Goal: Task Accomplishment & Management: Use online tool/utility

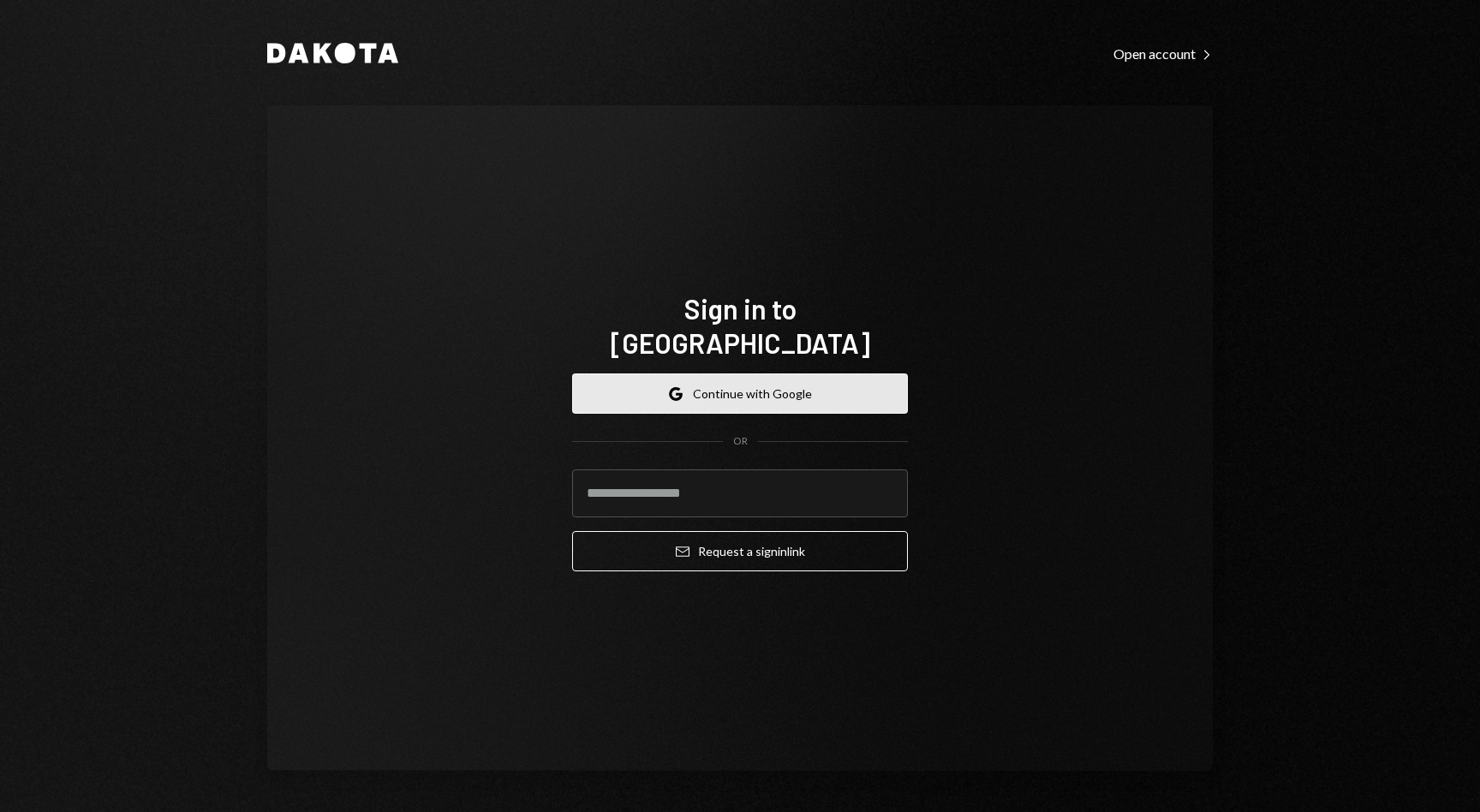
click at [810, 378] on button "Google Continue with Google" at bounding box center [740, 394] width 335 height 40
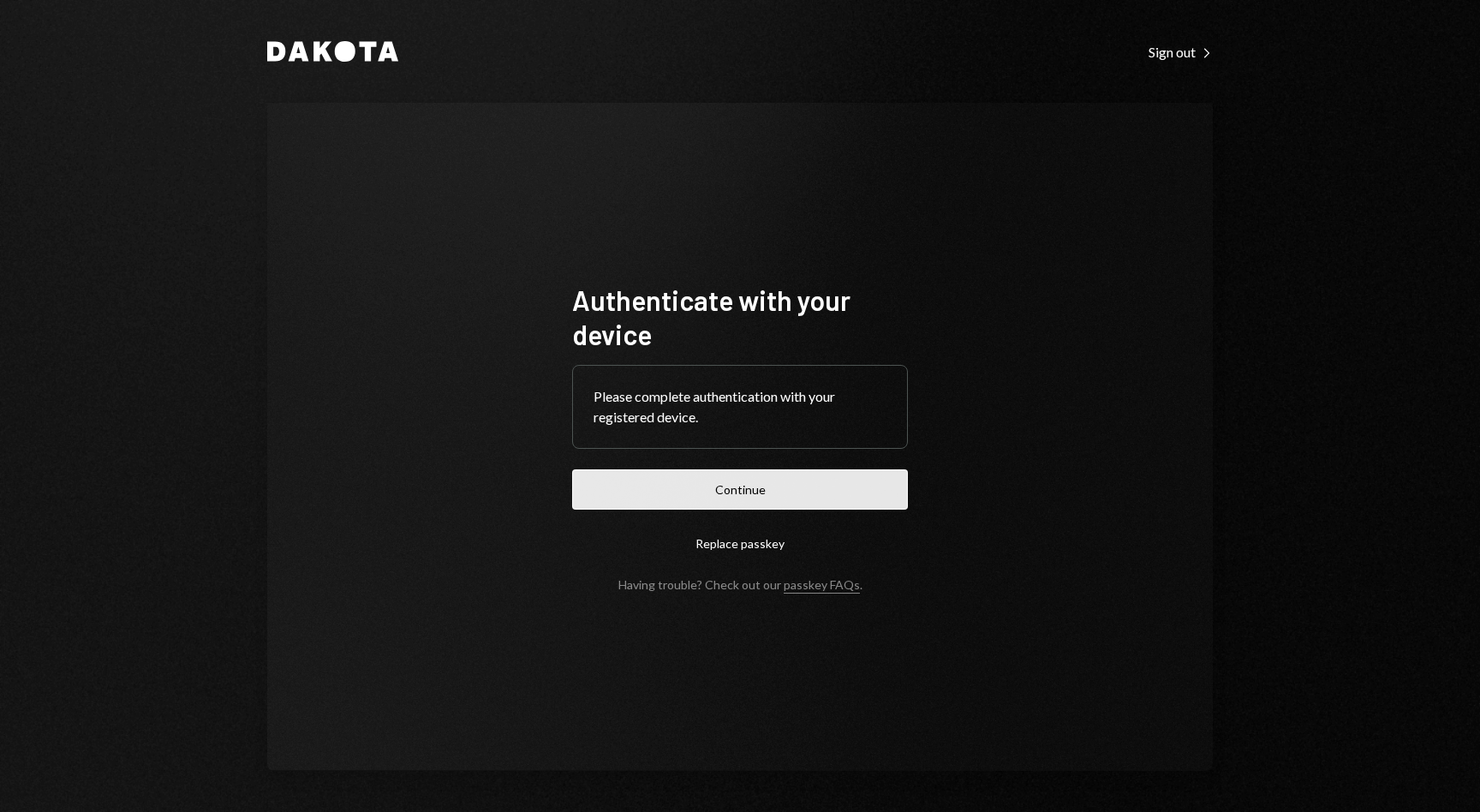
click at [807, 478] on button "Continue" at bounding box center [740, 489] width 335 height 40
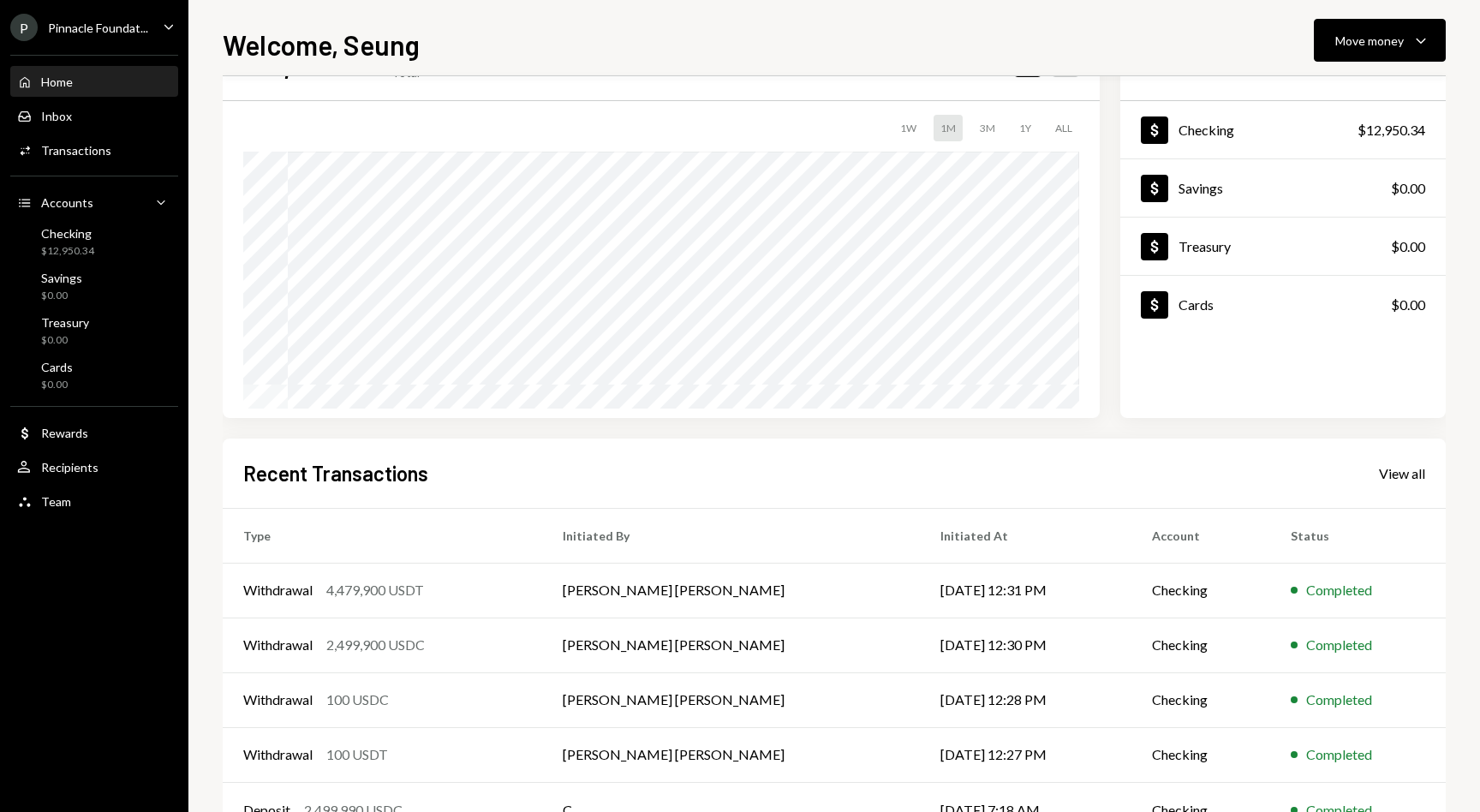
scroll to position [79, 0]
click at [1396, 36] on div "Move money" at bounding box center [1369, 41] width 68 height 18
click at [1313, 169] on div "Deposit" at bounding box center [1366, 170] width 125 height 18
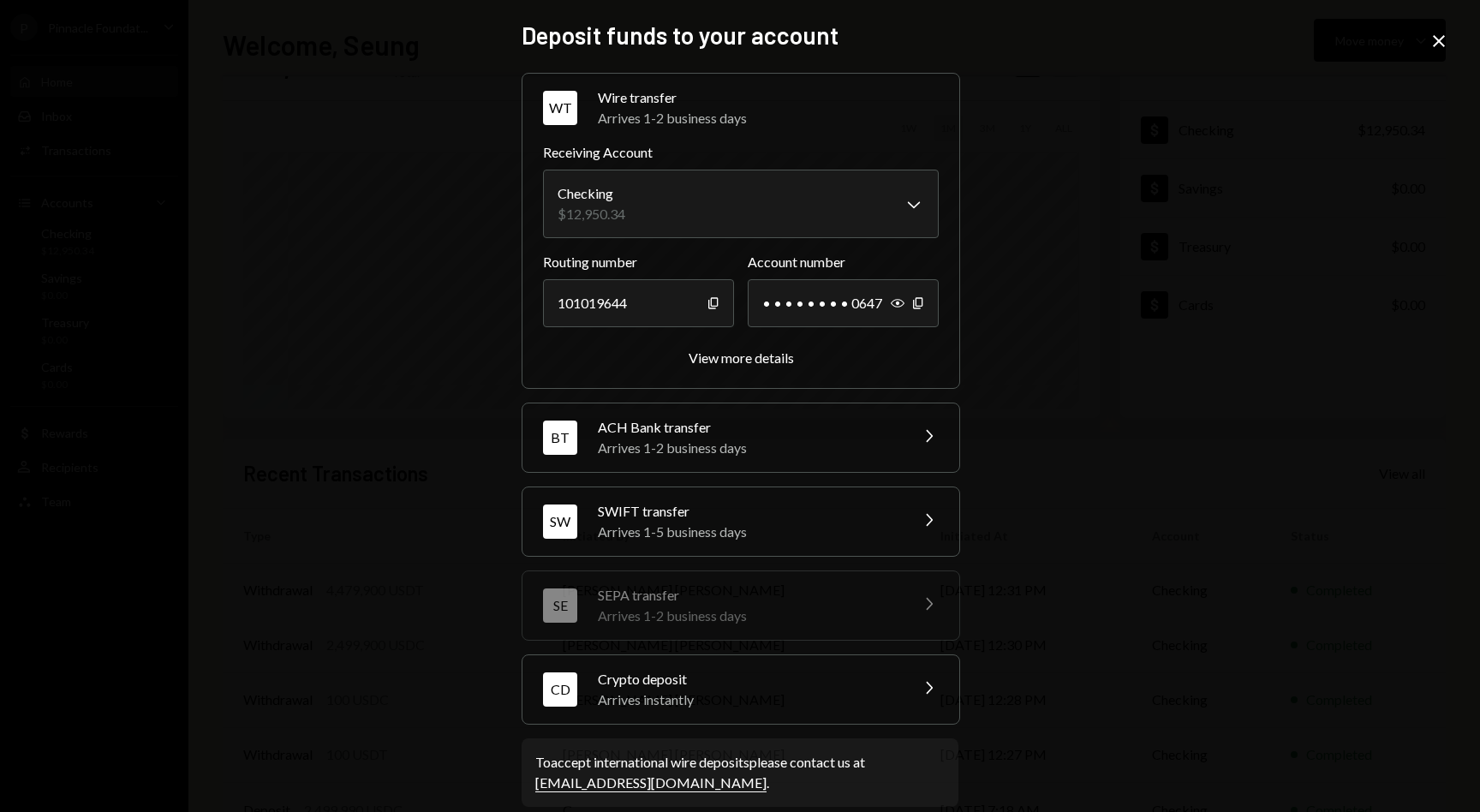
click at [709, 694] on div "Arrives instantly" at bounding box center [747, 700] width 300 height 21
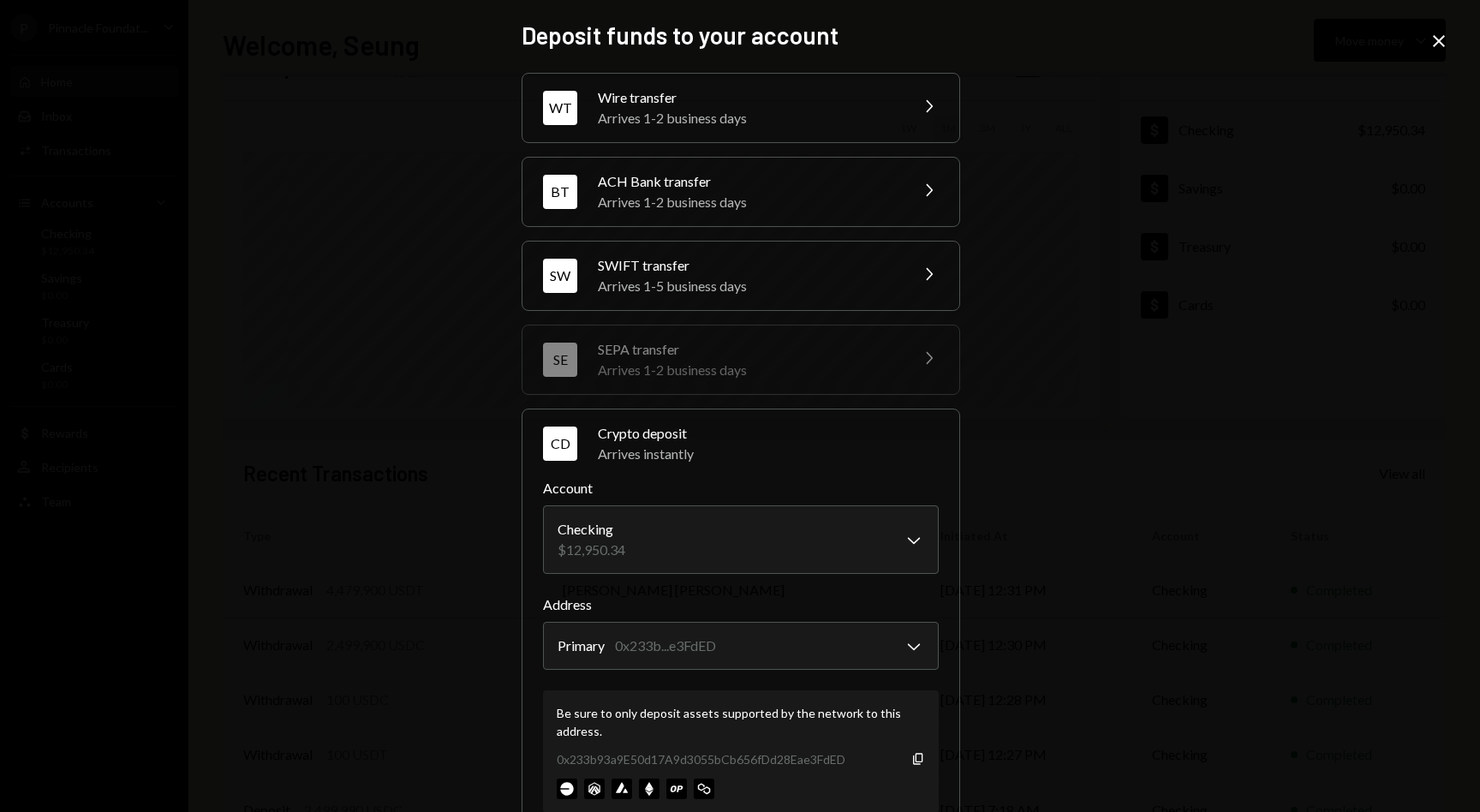
scroll to position [115, 0]
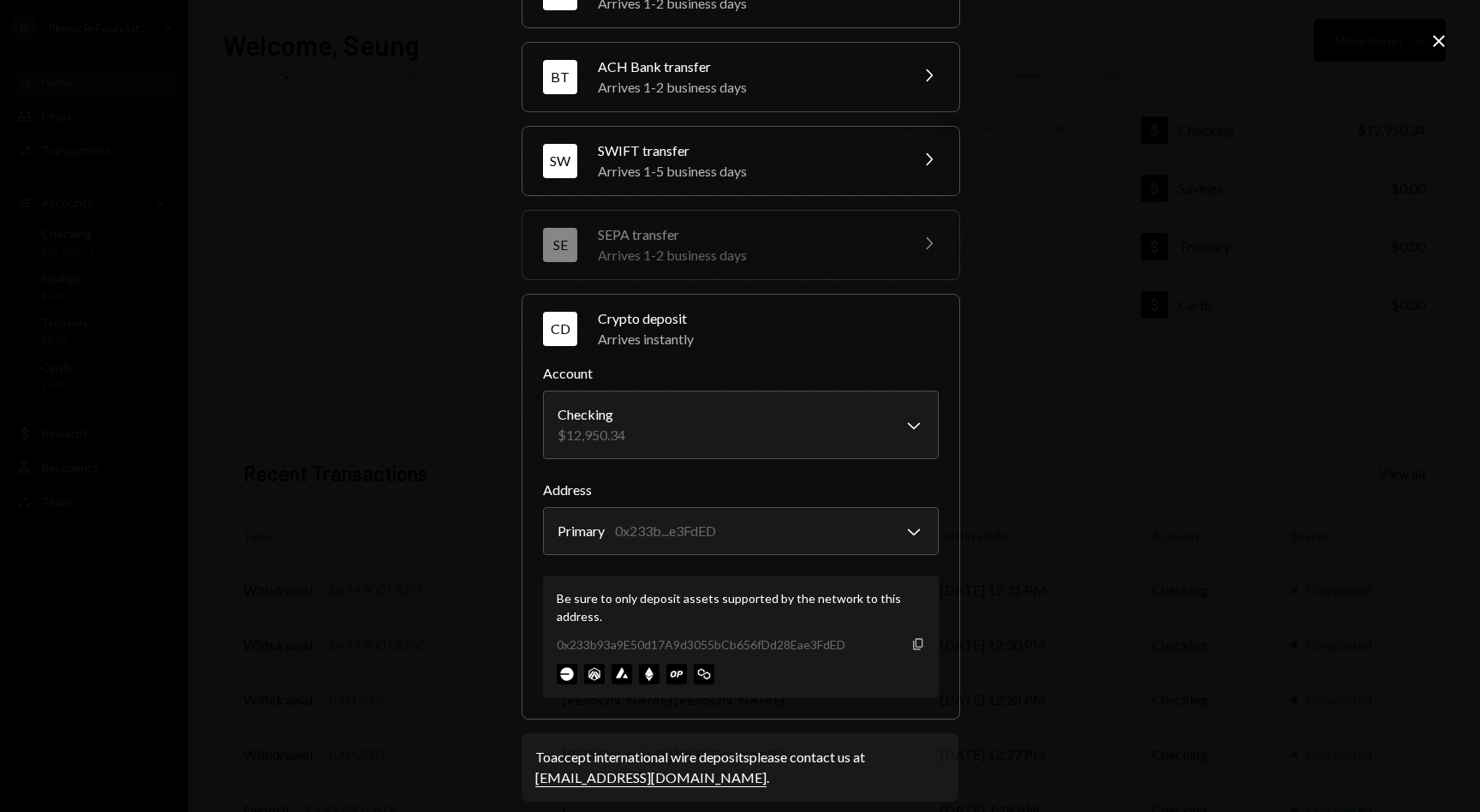
click at [911, 641] on icon "Copy" at bounding box center [918, 643] width 14 height 14
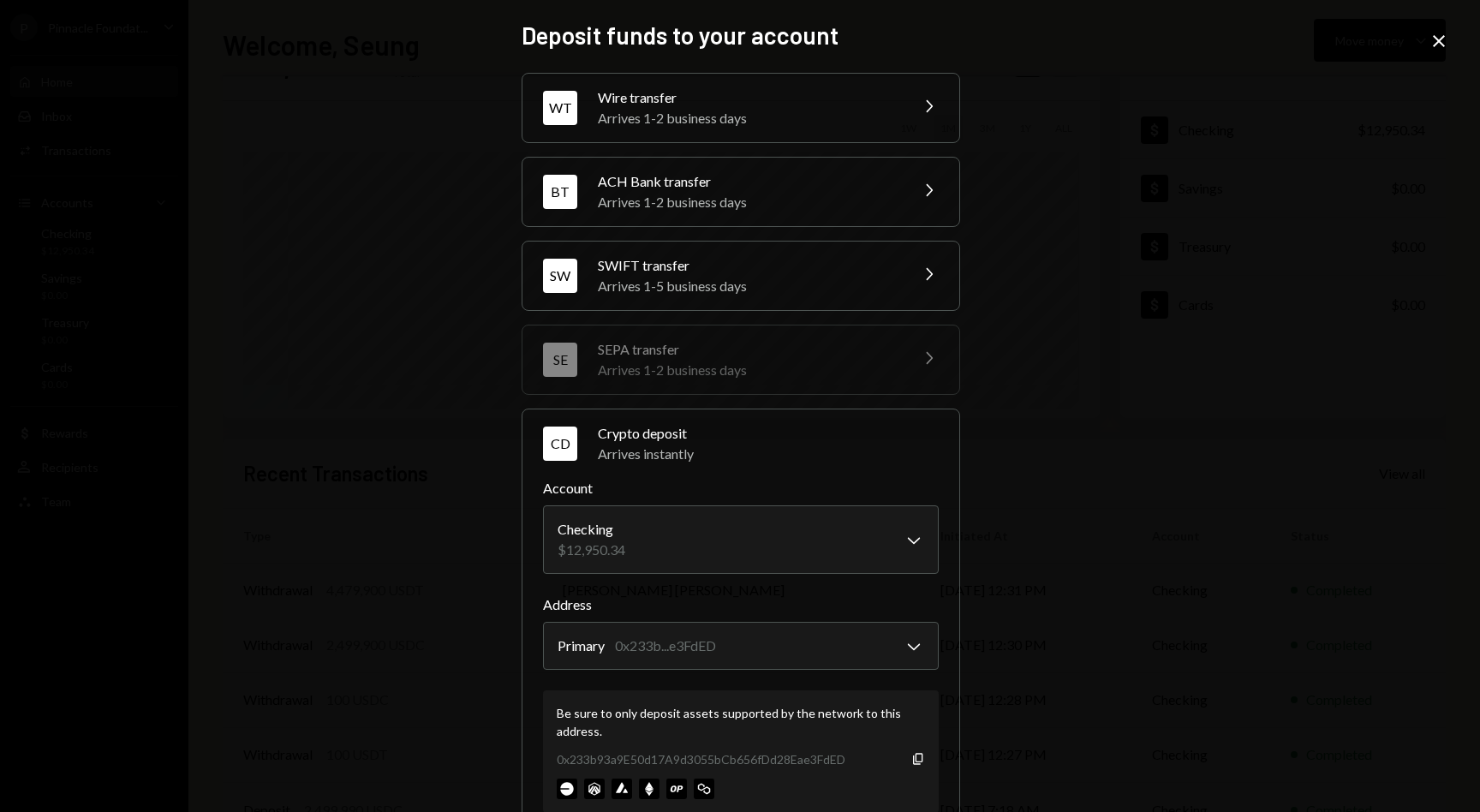
scroll to position [0, 0]
